Goal: Information Seeking & Learning: Learn about a topic

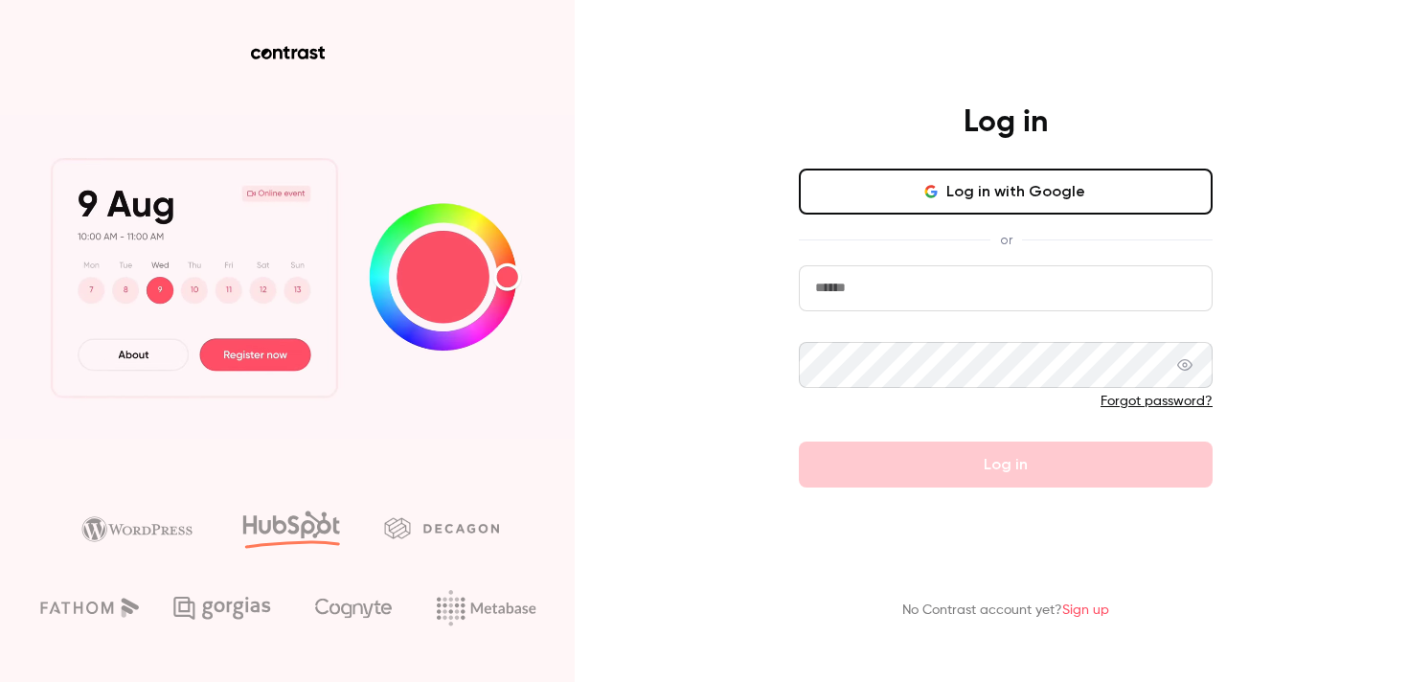
type input "**********"
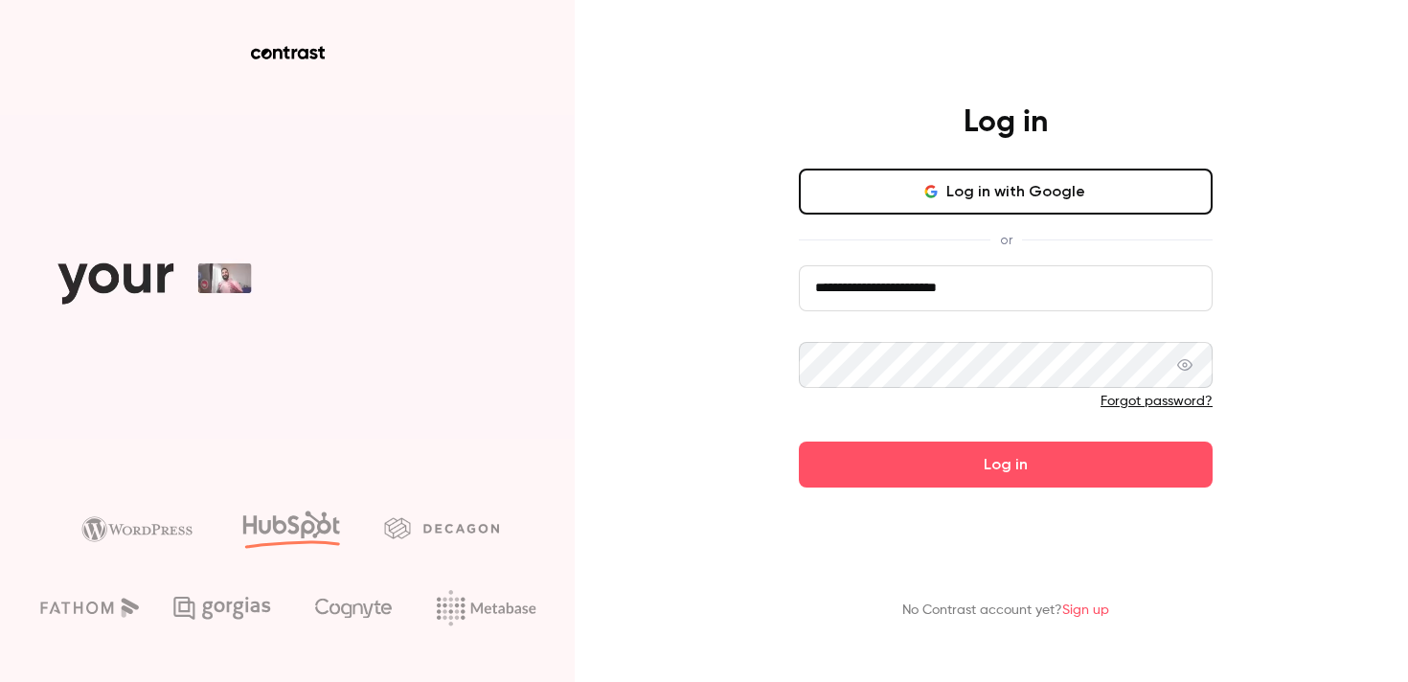
click at [946, 461] on form "**********" at bounding box center [1006, 376] width 414 height 222
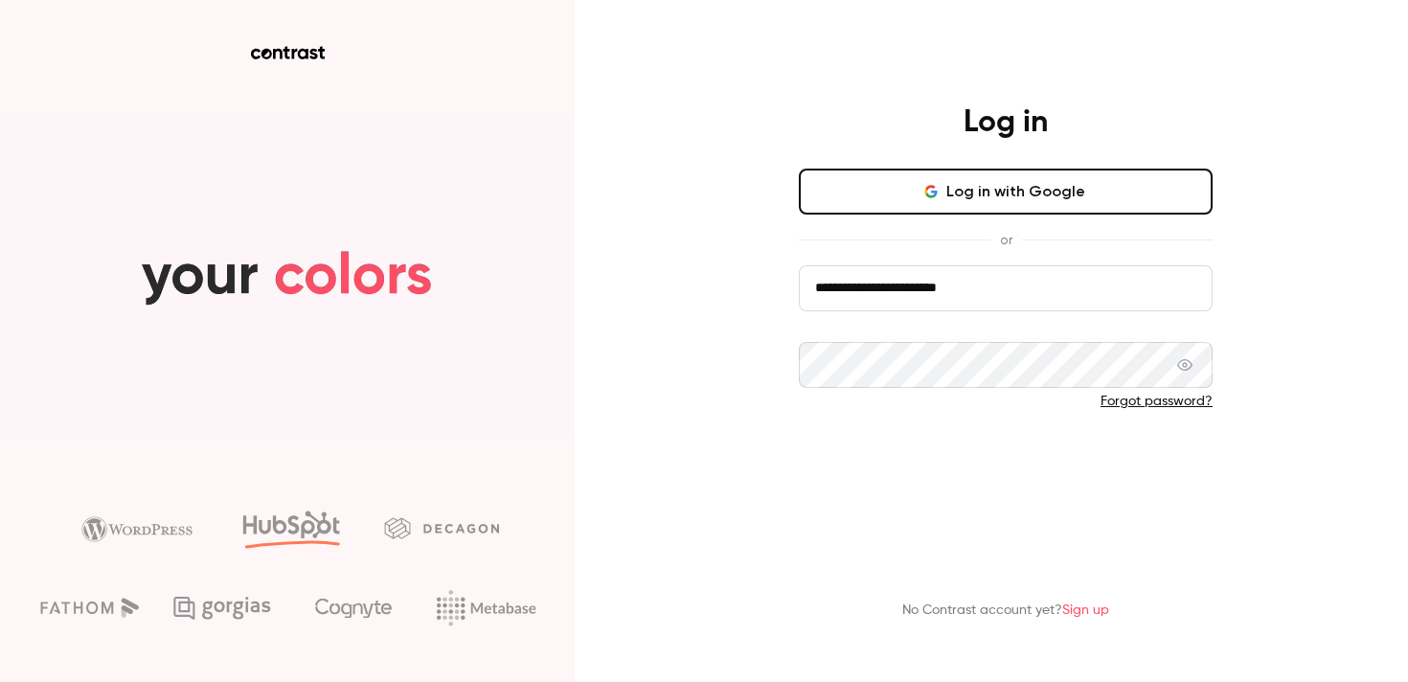
click at [976, 465] on button "Log in" at bounding box center [1006, 464] width 414 height 46
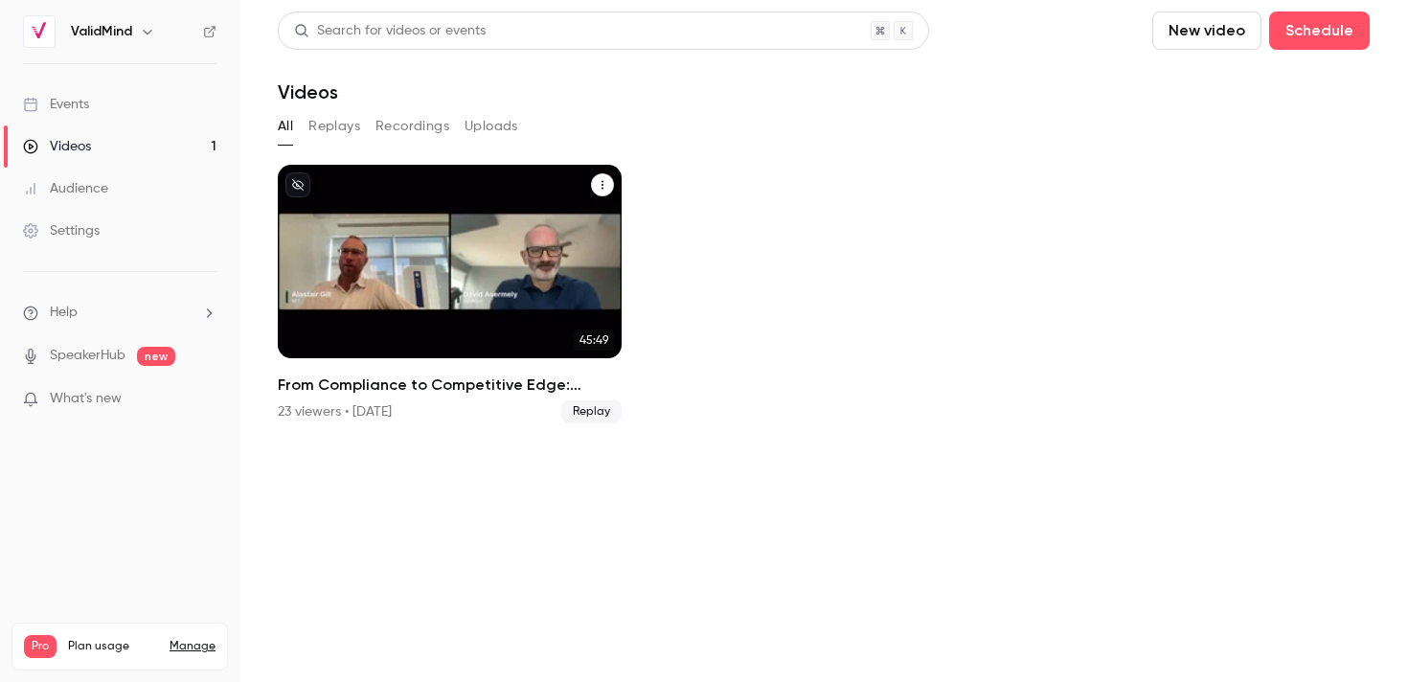
click at [429, 194] on div "From Compliance to Competitive Edge: Turning AI Governance Into Business Value" at bounding box center [450, 261] width 344 height 193
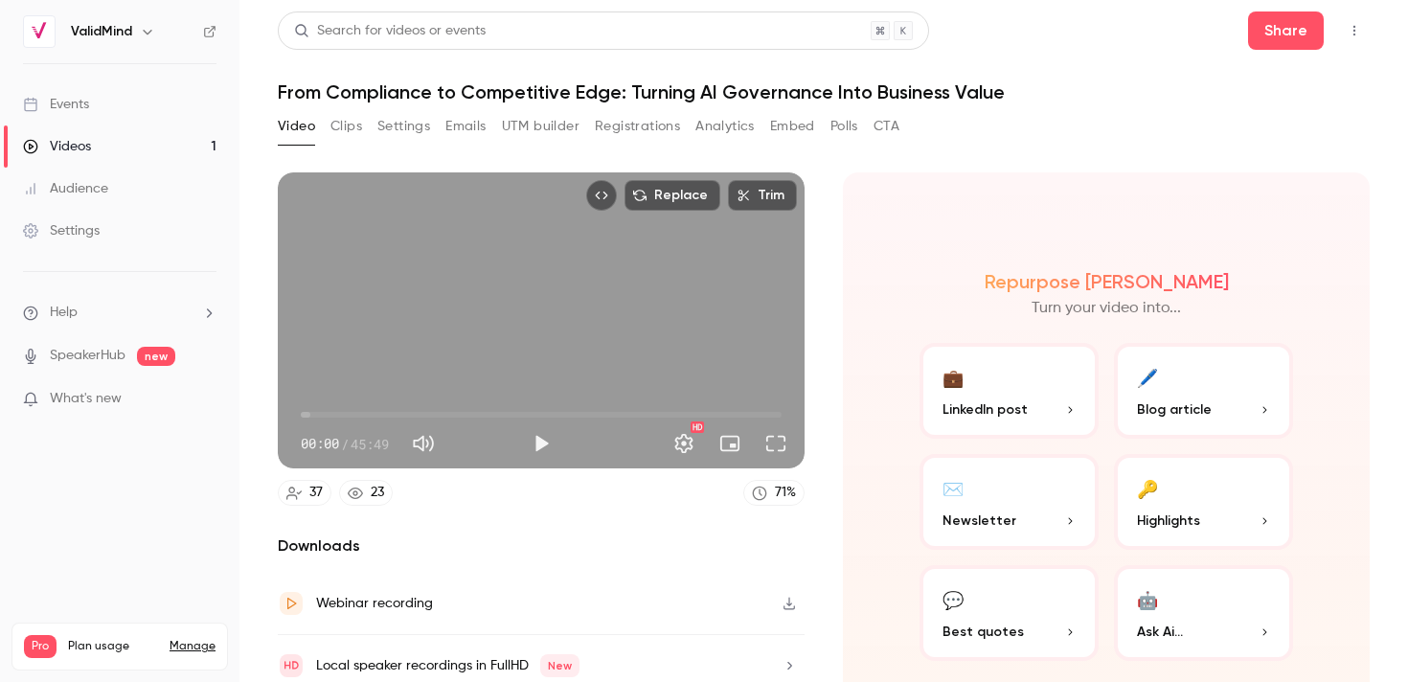
click at [90, 109] on link "Events" at bounding box center [119, 104] width 239 height 42
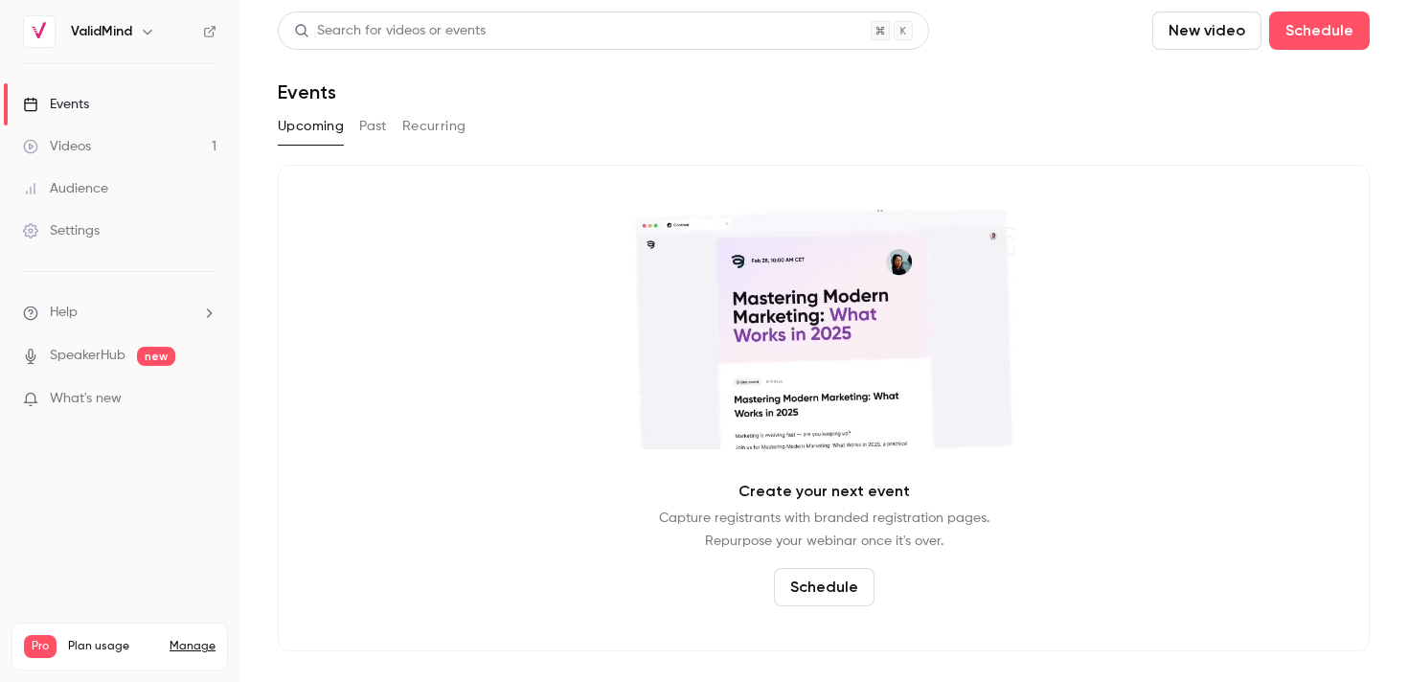
click at [378, 135] on button "Past" at bounding box center [373, 126] width 28 height 31
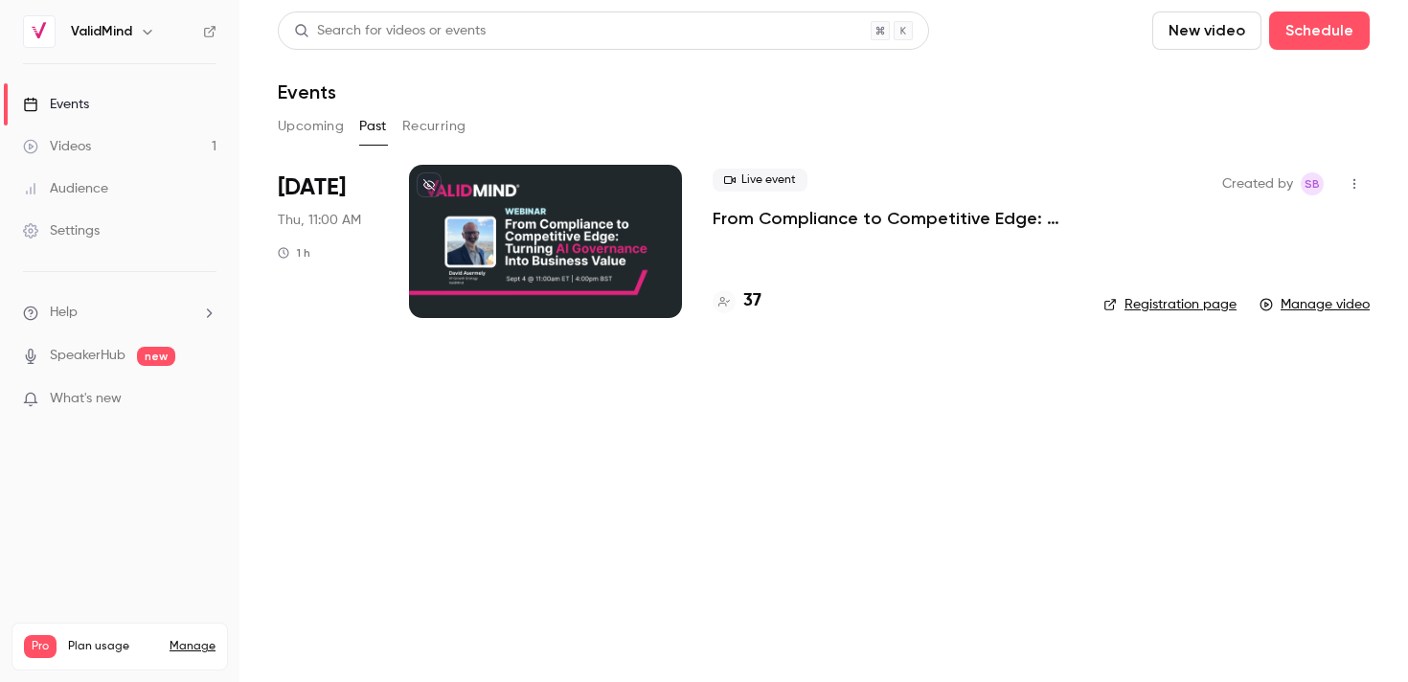
click at [465, 291] on div at bounding box center [545, 241] width 273 height 153
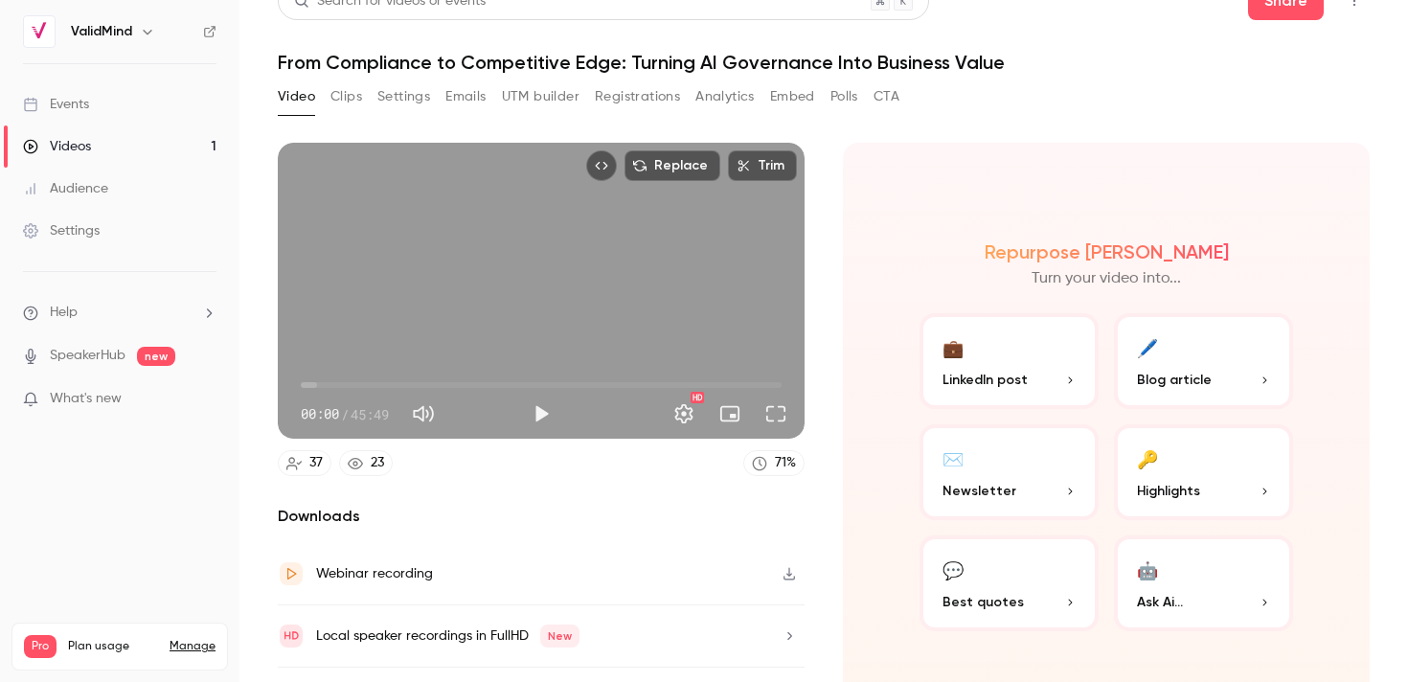
scroll to position [35, 0]
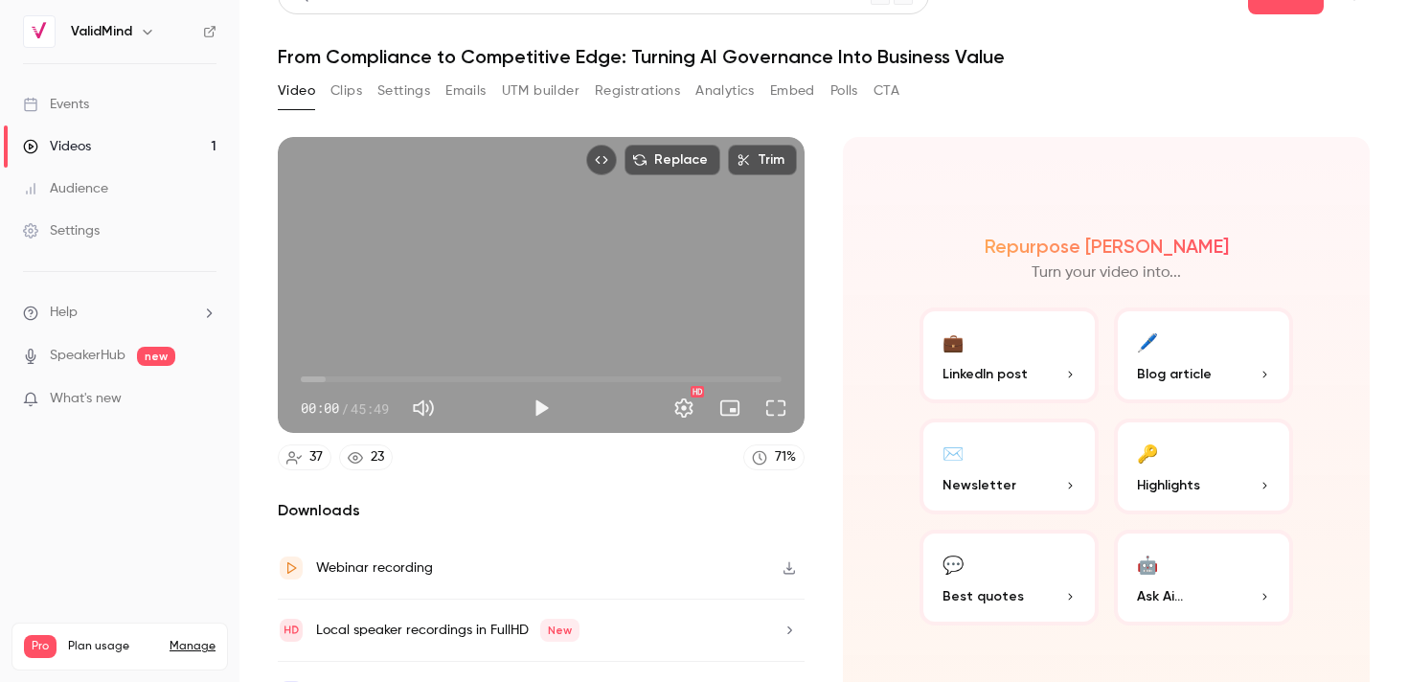
click at [712, 102] on button "Analytics" at bounding box center [724, 91] width 59 height 31
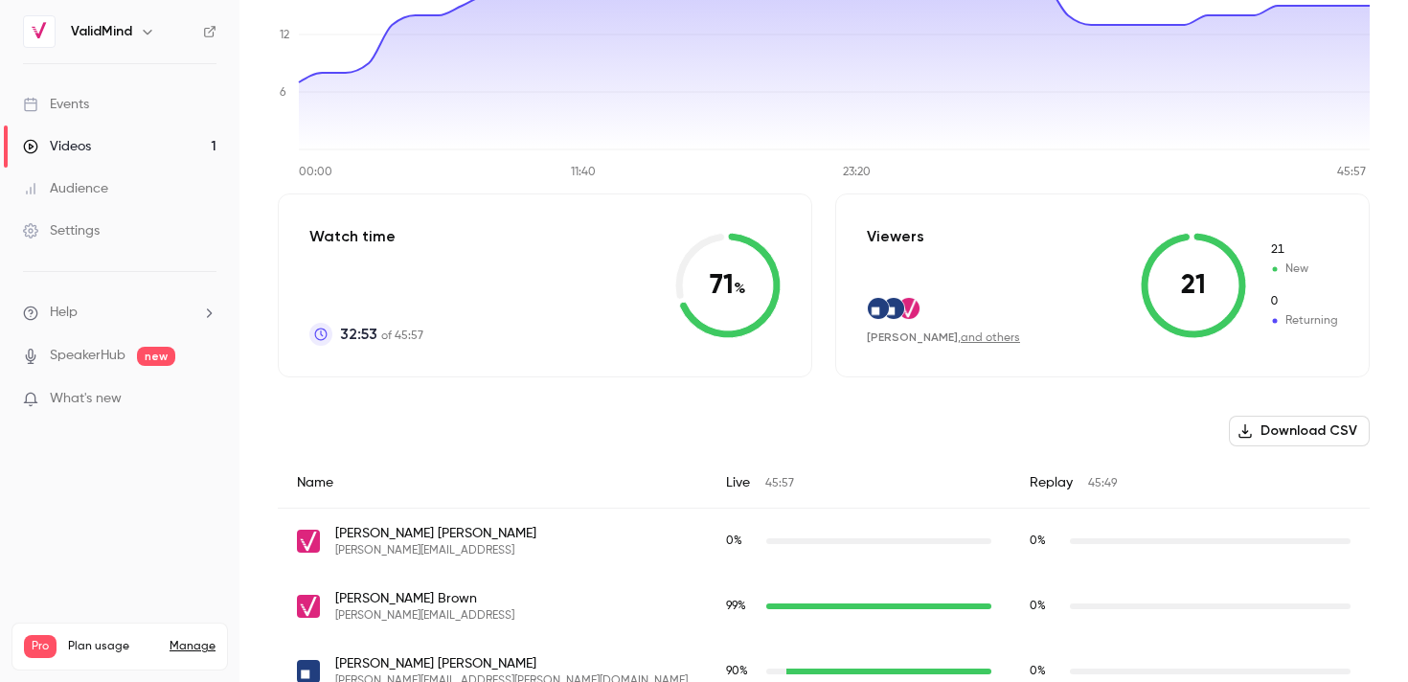
scroll to position [284, 0]
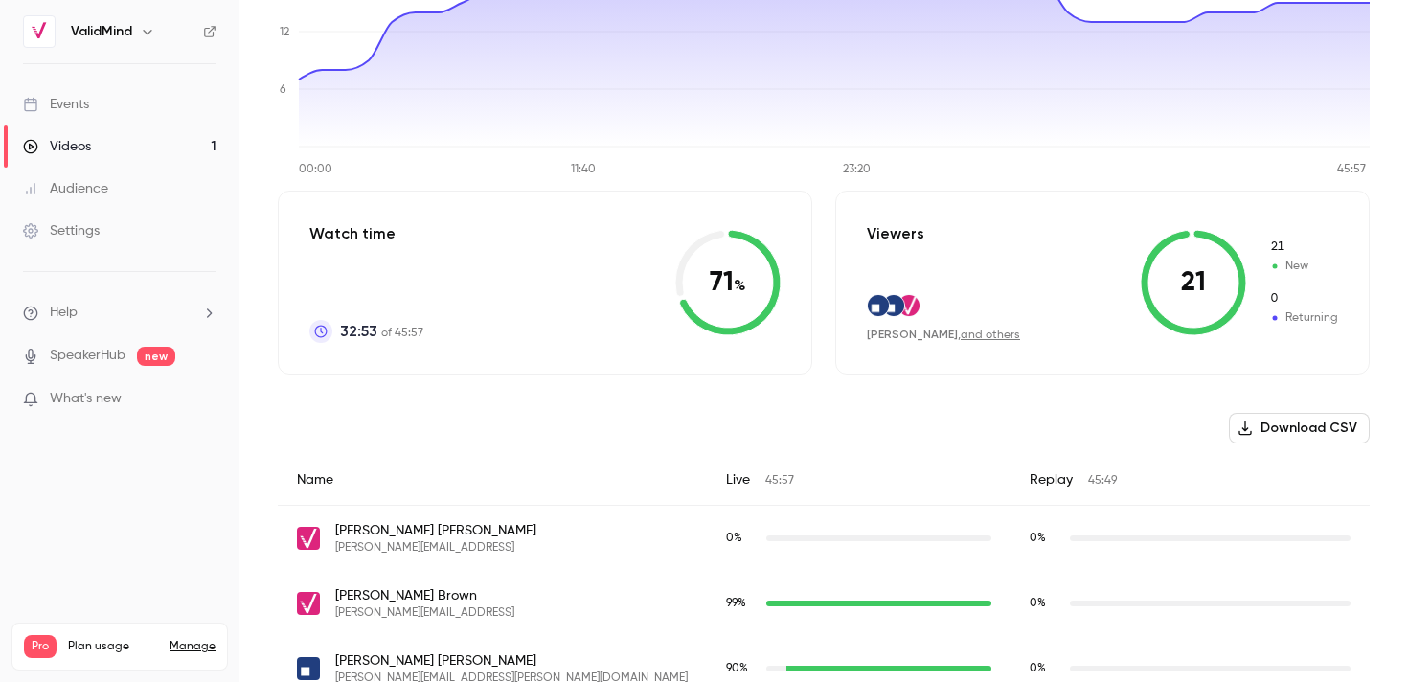
click at [976, 332] on link "and others" at bounding box center [989, 334] width 59 height 11
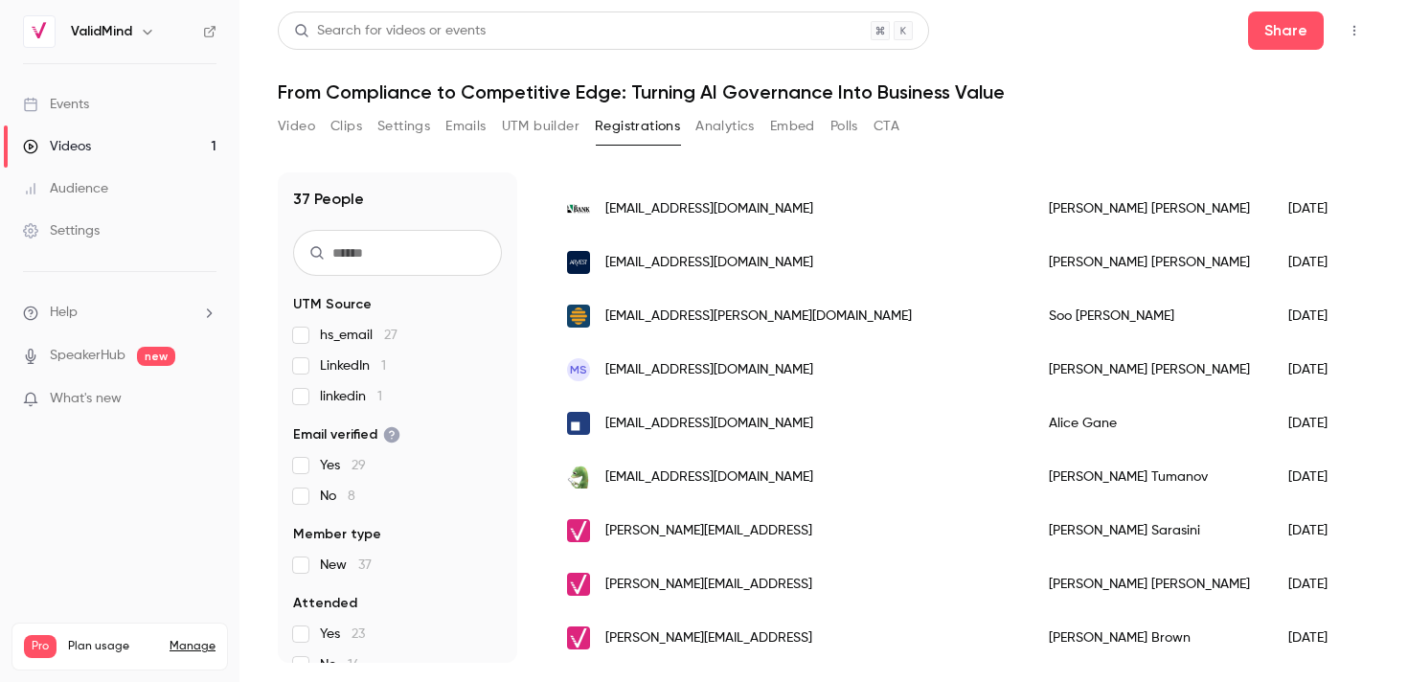
scroll to position [1677, 0]
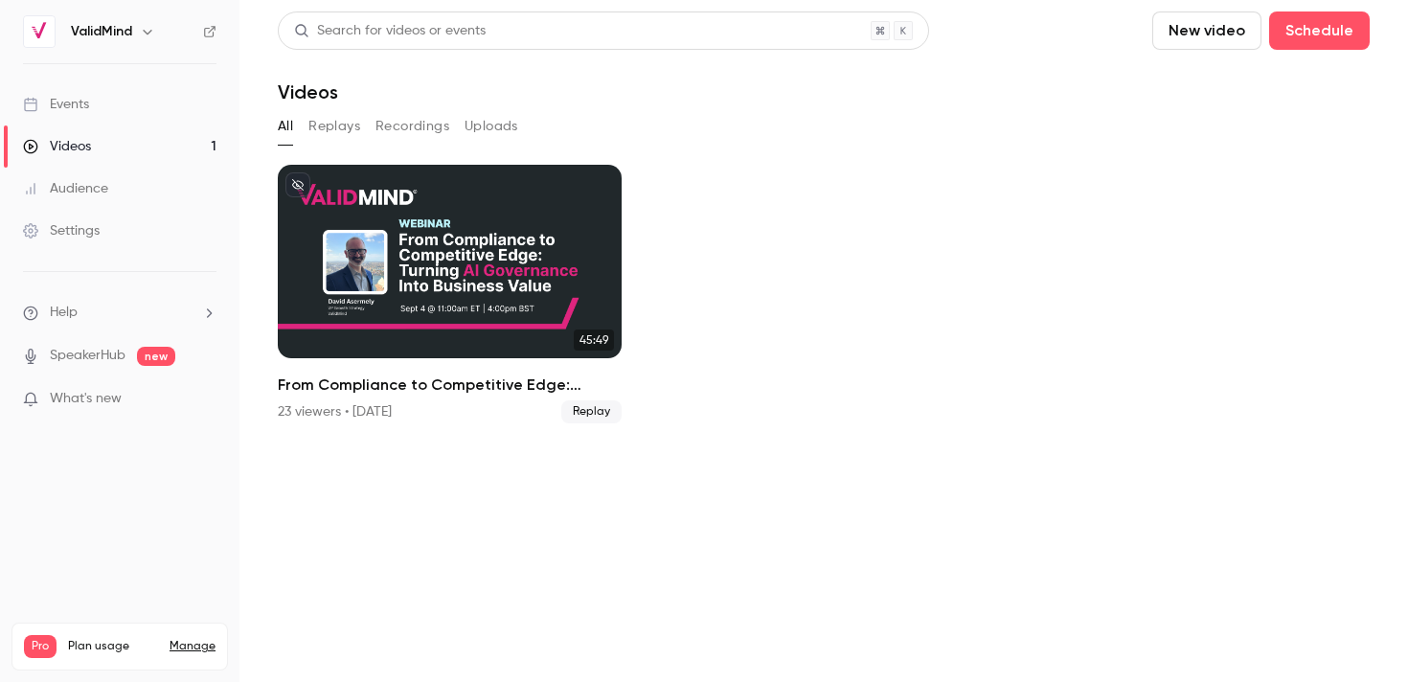
click at [71, 83] on link "Events" at bounding box center [119, 104] width 239 height 42
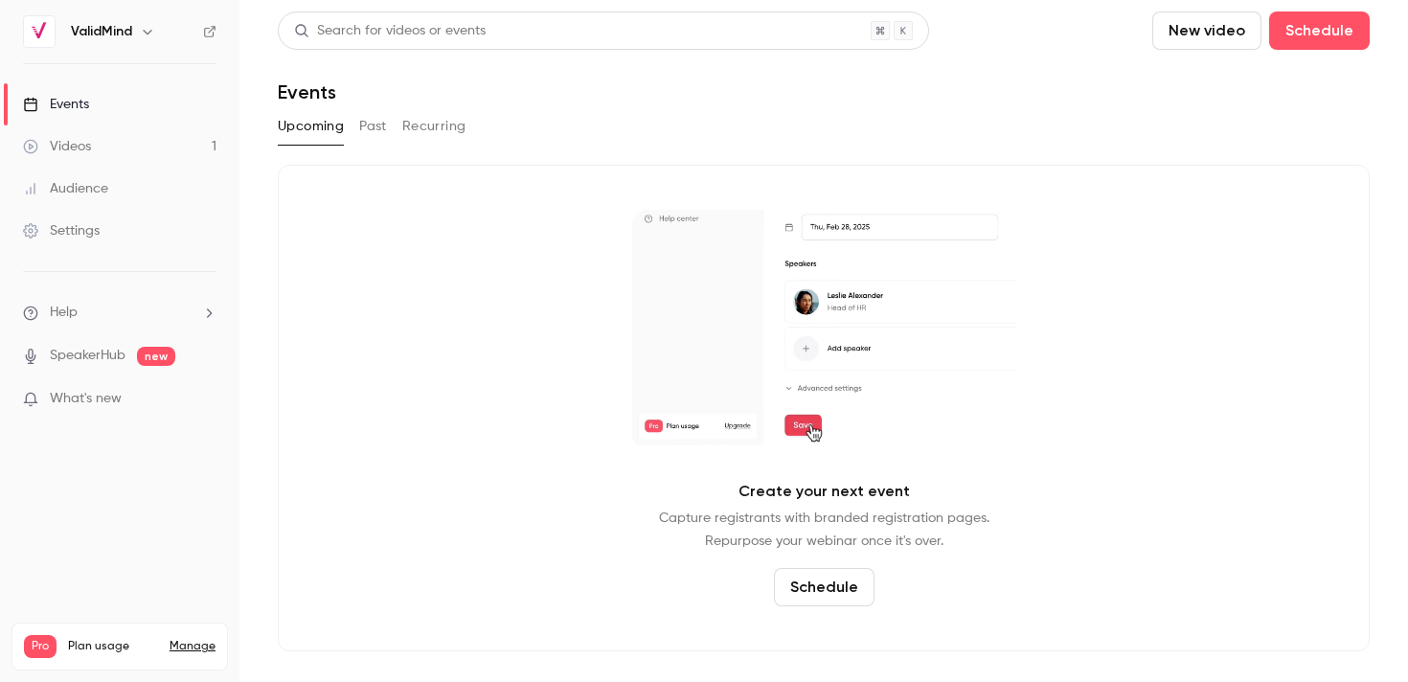
click at [385, 128] on button "Past" at bounding box center [373, 126] width 28 height 31
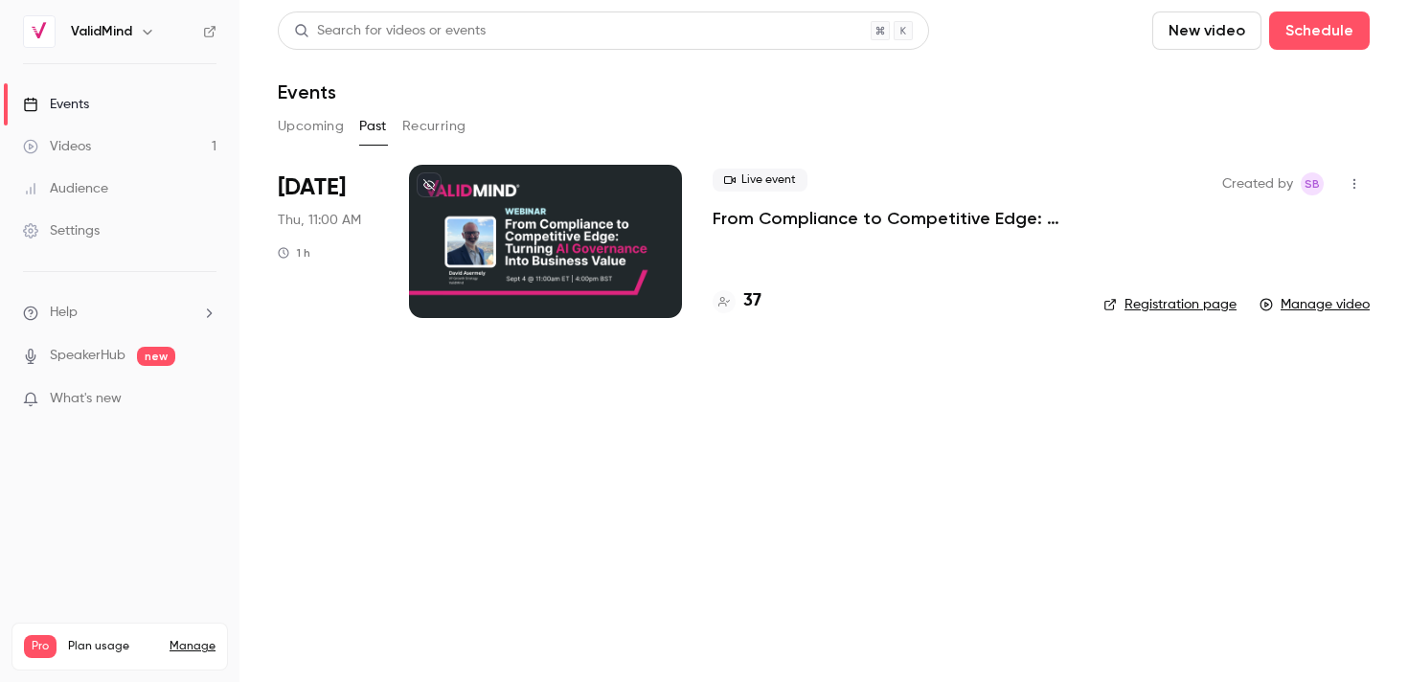
click at [474, 245] on div at bounding box center [545, 241] width 273 height 153
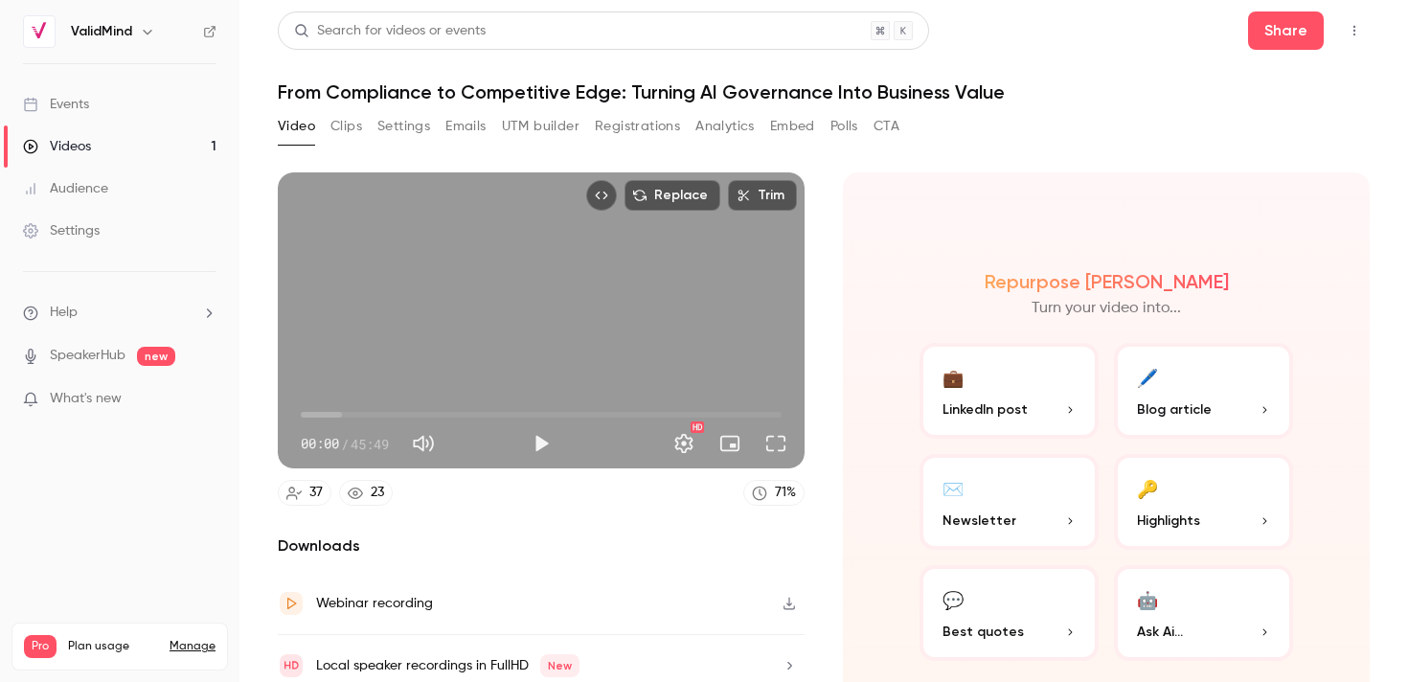
click at [471, 129] on button "Emails" at bounding box center [465, 126] width 40 height 31
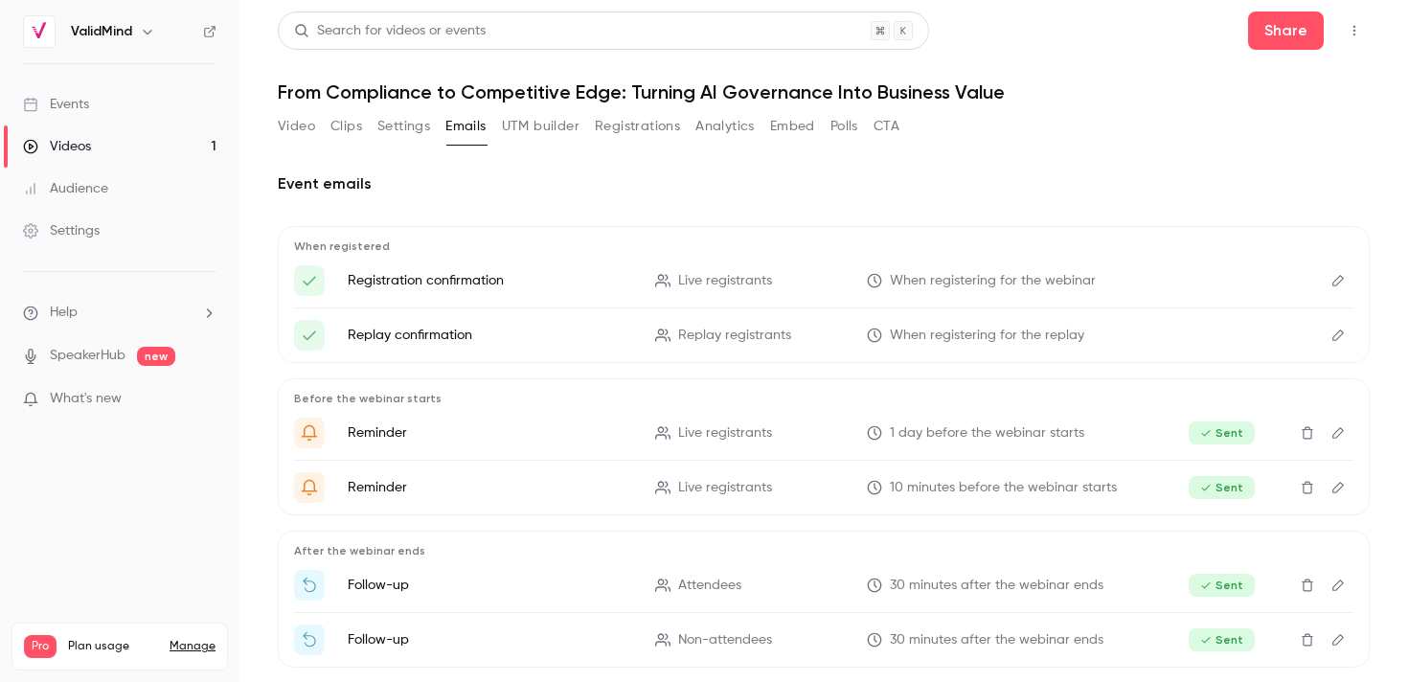
click at [748, 127] on button "Analytics" at bounding box center [724, 126] width 59 height 31
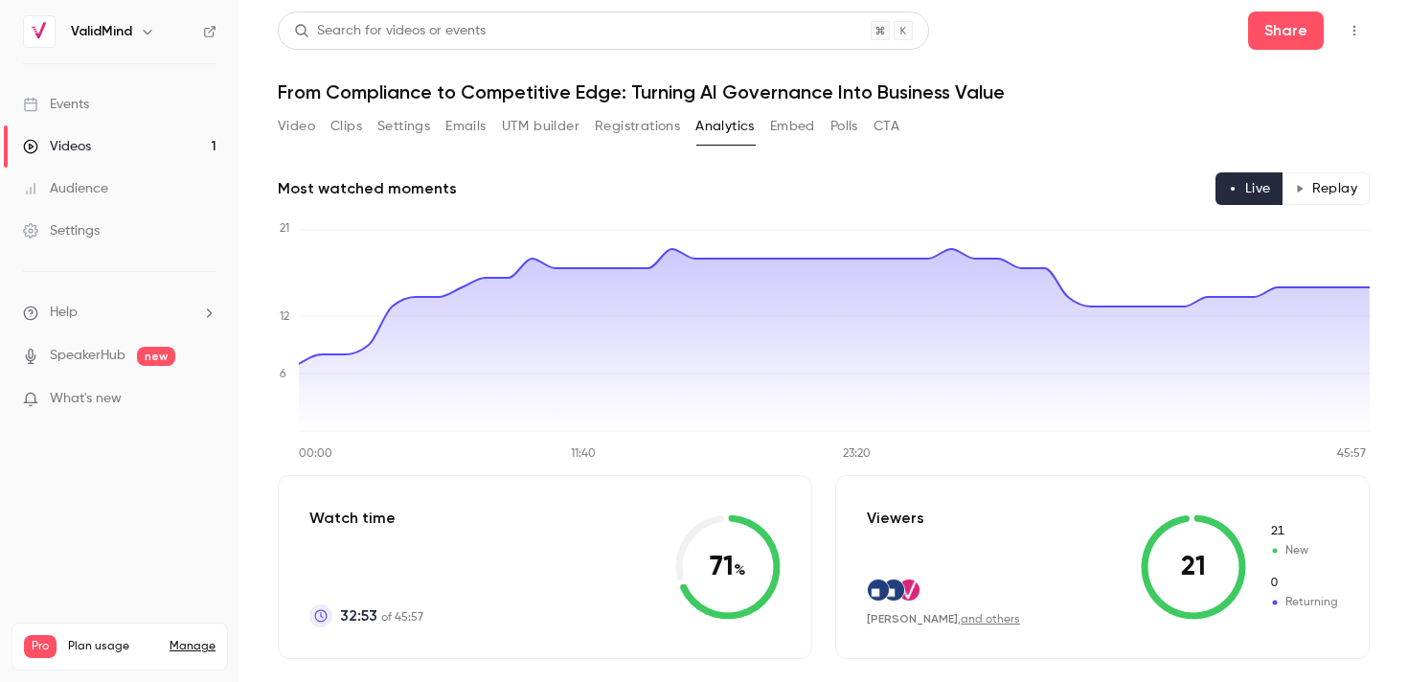
click at [561, 127] on button "UTM builder" at bounding box center [541, 126] width 78 height 31
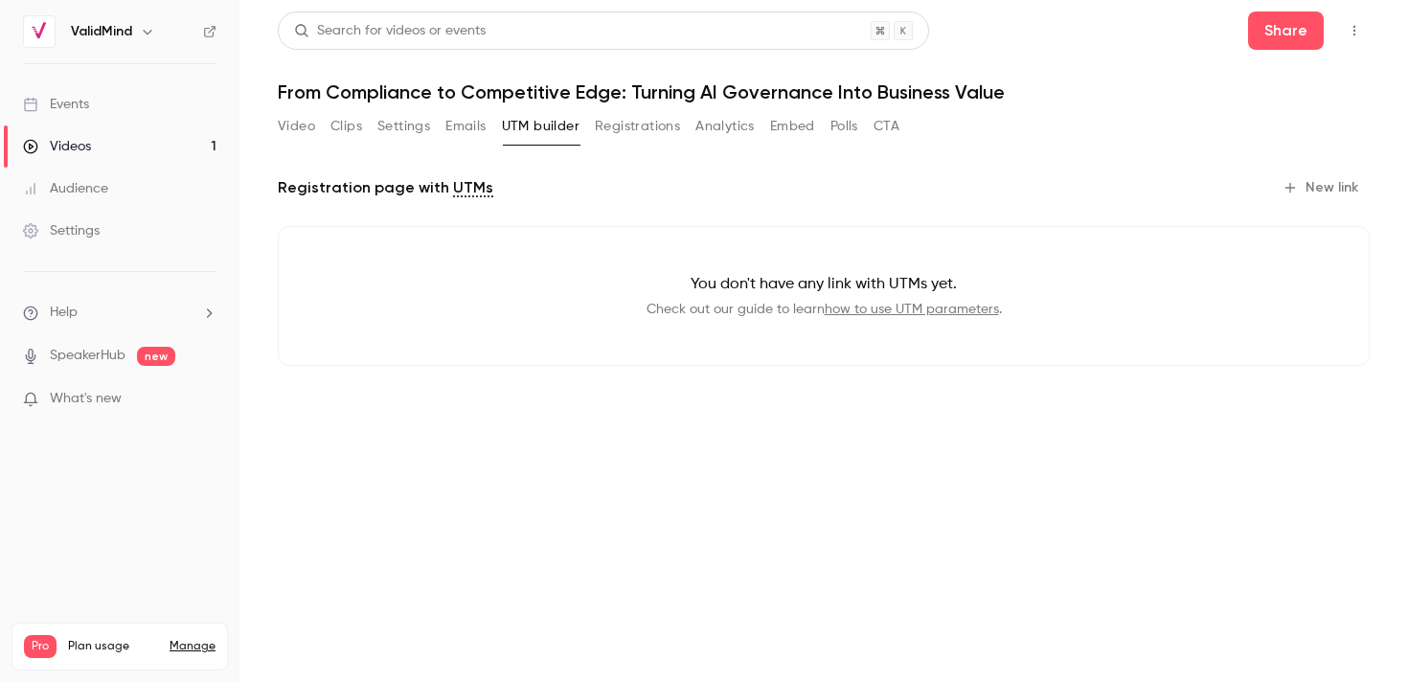
click at [667, 120] on button "Registrations" at bounding box center [637, 126] width 85 height 31
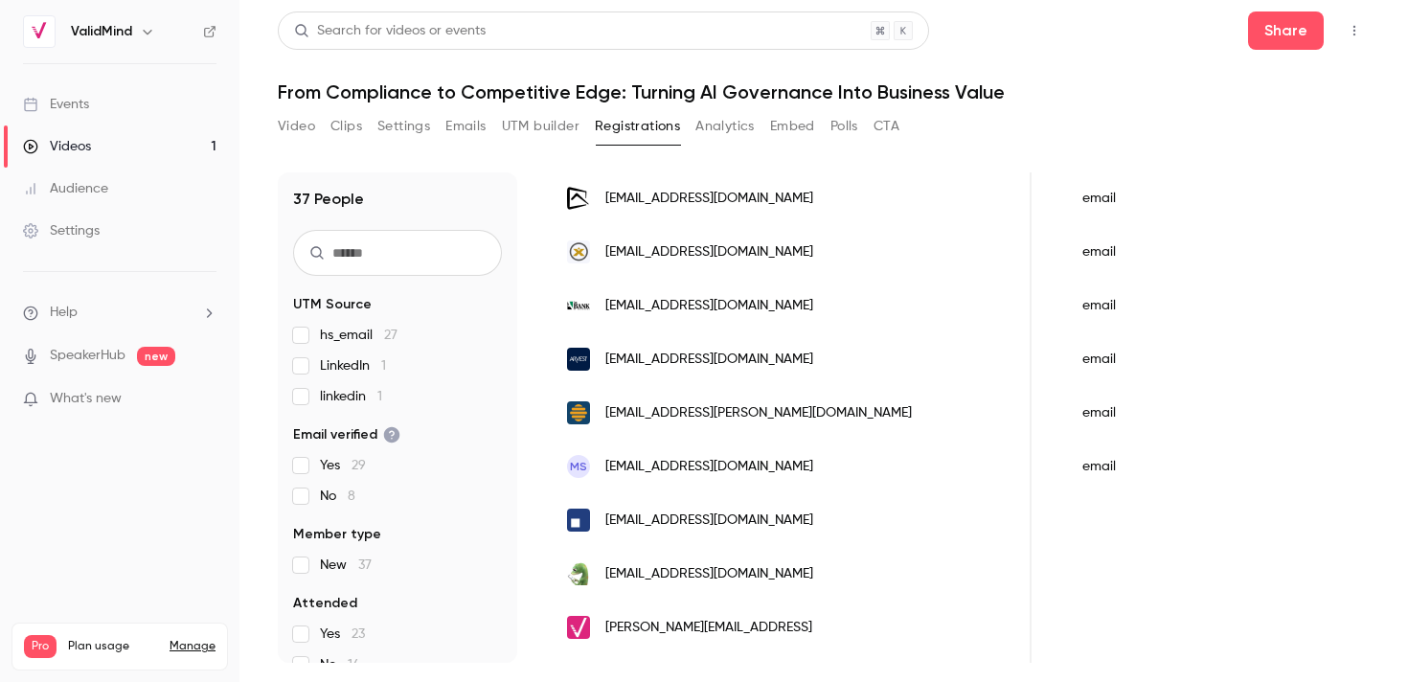
scroll to position [1677, 0]
